Goal: Understand site structure: Understand site structure

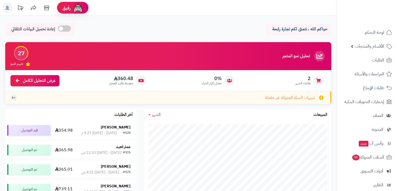
scroll to position [26, 0]
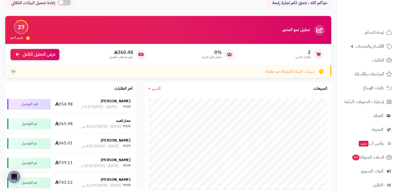
click at [121, 53] on span "360.48" at bounding box center [121, 52] width 24 height 6
click at [110, 52] on span "360.48" at bounding box center [121, 52] width 24 height 6
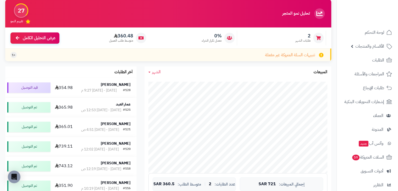
scroll to position [43, 0]
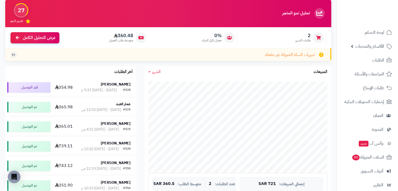
click at [115, 51] on div "تنبيهات السلة المتروكة غير مفعلة +1" at bounding box center [168, 54] width 326 height 13
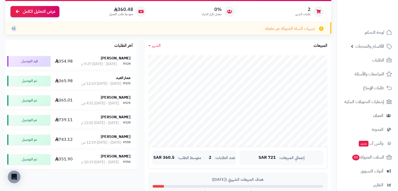
scroll to position [0, 0]
